Goal: Find specific page/section: Find specific page/section

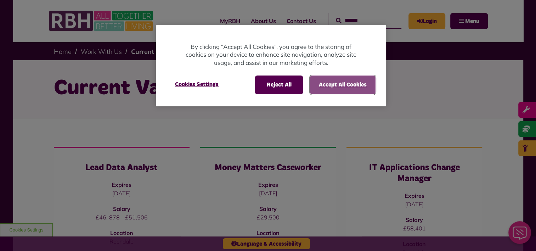
click at [336, 87] on button "Accept All Cookies" at bounding box center [343, 84] width 66 height 18
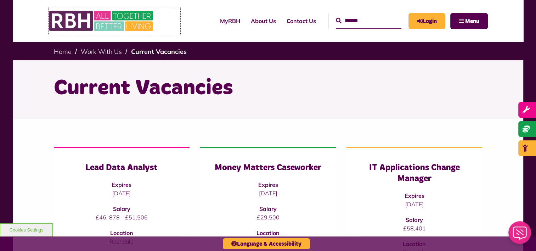
click at [74, 14] on img at bounding box center [102, 21] width 106 height 28
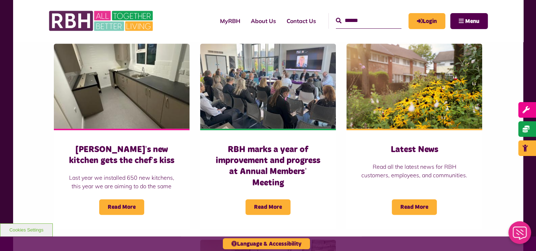
scroll to position [490, 0]
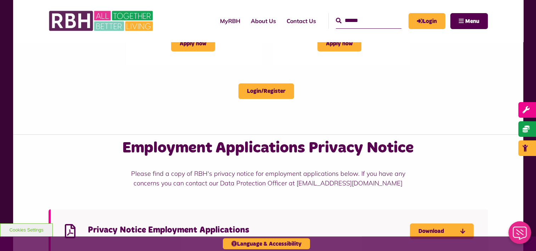
scroll to position [396, 0]
